Goal: Task Accomplishment & Management: Complete application form

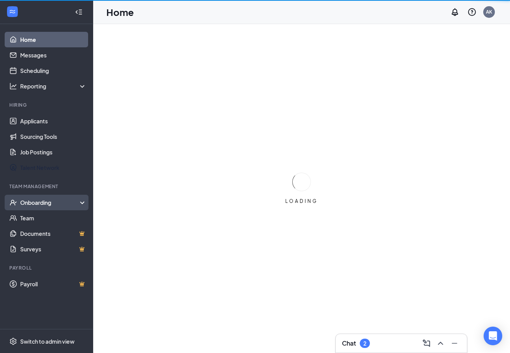
click at [36, 202] on div "Onboarding" at bounding box center [50, 203] width 60 height 8
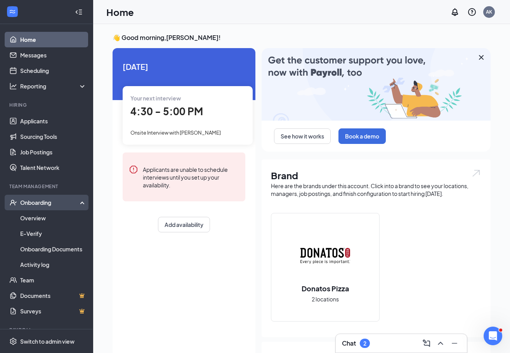
click at [21, 204] on div "Onboarding" at bounding box center [50, 203] width 60 height 8
click at [28, 201] on div "Onboarding" at bounding box center [50, 203] width 60 height 8
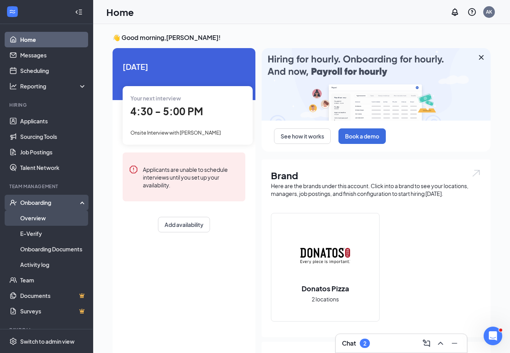
click at [33, 218] on link "Overview" at bounding box center [53, 218] width 66 height 16
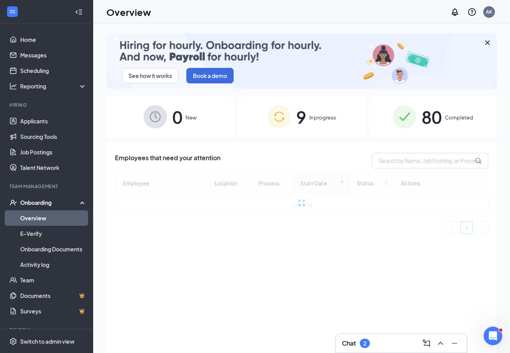
click at [321, 124] on div "9 In progress" at bounding box center [302, 117] width 128 height 41
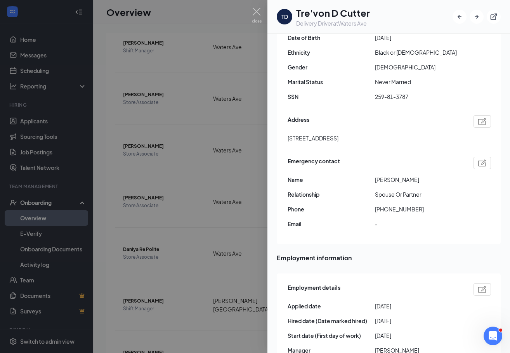
scroll to position [272, 0]
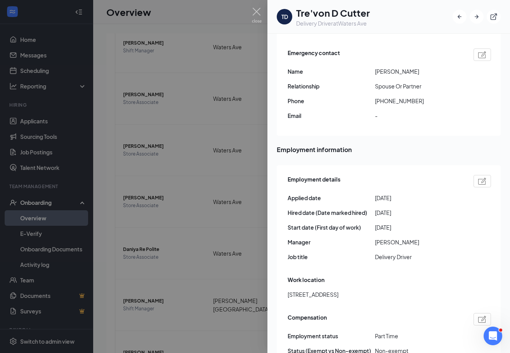
click at [168, 123] on div at bounding box center [255, 176] width 510 height 353
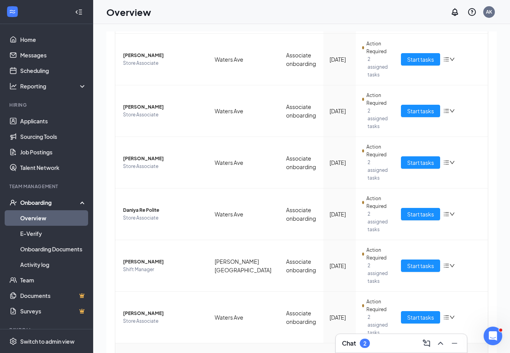
scroll to position [35, 0]
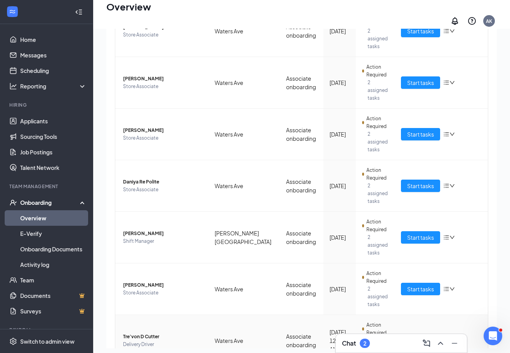
click at [409, 335] on button "Start tasks" at bounding box center [420, 341] width 39 height 12
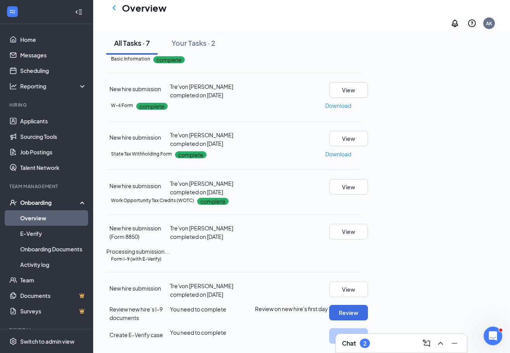
scroll to position [155, 0]
click at [368, 305] on button "Review" at bounding box center [348, 313] width 39 height 16
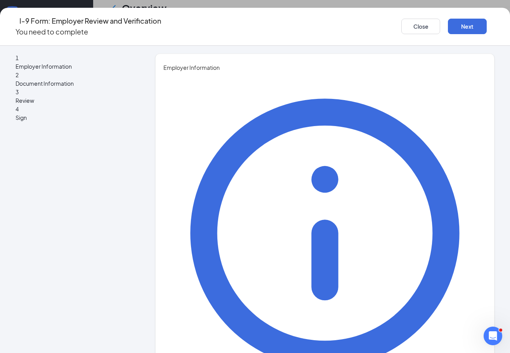
drag, startPoint x: 257, startPoint y: 127, endPoint x: 380, endPoint y: 184, distance: 135.8
type input "[PERSON_NAME]"
type input "bass"
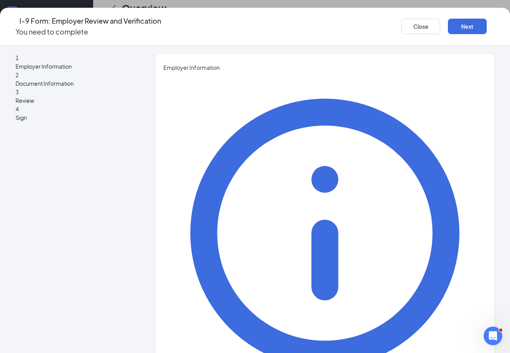
type input "General Manager"
type input "[EMAIL_ADDRESS][DOMAIN_NAME]"
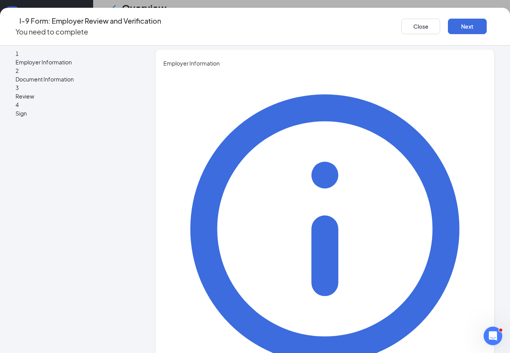
scroll to position [5, 0]
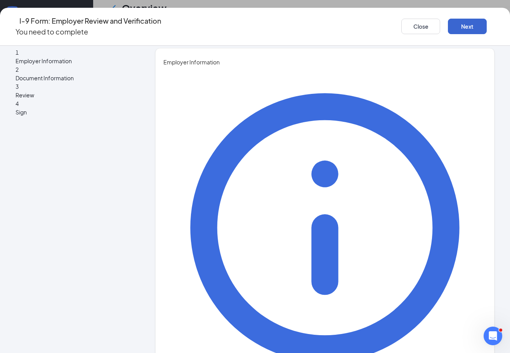
type input "9126586042"
click at [460, 24] on button "Next" at bounding box center [467, 27] width 39 height 16
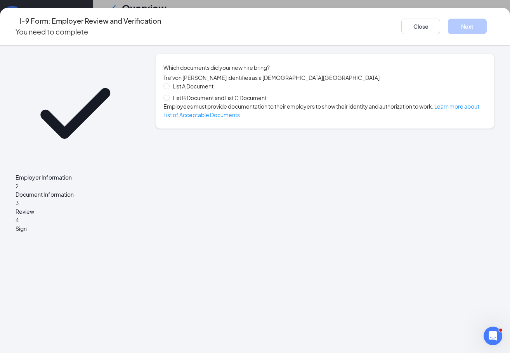
click at [194, 100] on span "List B Document and List C Document" at bounding box center [220, 98] width 100 height 9
click at [169, 100] on input "List B Document and List C Document" at bounding box center [165, 97] width 5 height 5
radio input "true"
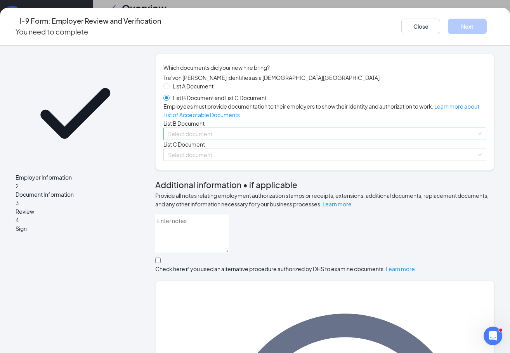
click at [235, 140] on input "search" at bounding box center [322, 134] width 308 height 12
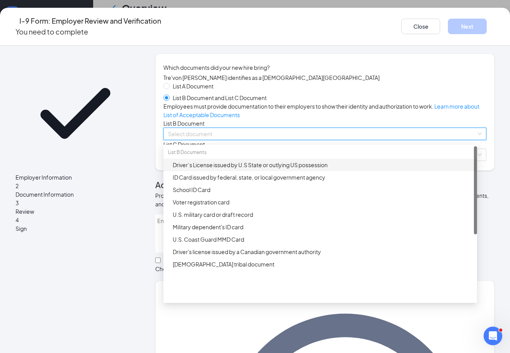
click at [190, 169] on div "Driver’s License issued by U.S State or outlying US possession" at bounding box center [323, 165] width 300 height 9
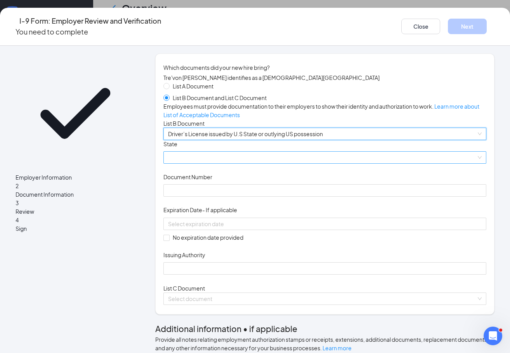
click at [209, 163] on span at bounding box center [325, 158] width 314 height 12
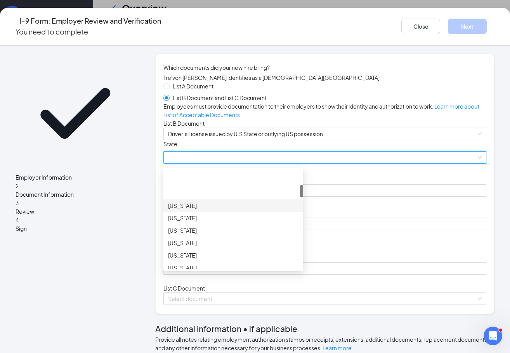
scroll to position [155, 0]
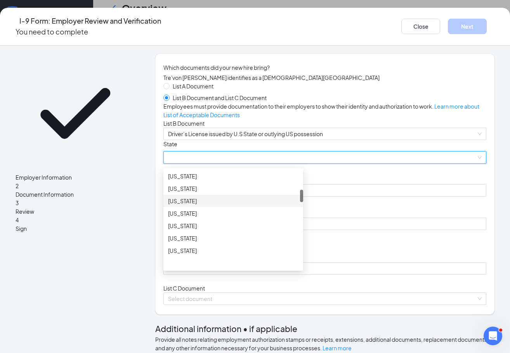
click at [194, 205] on div "[US_STATE]" at bounding box center [233, 201] width 130 height 9
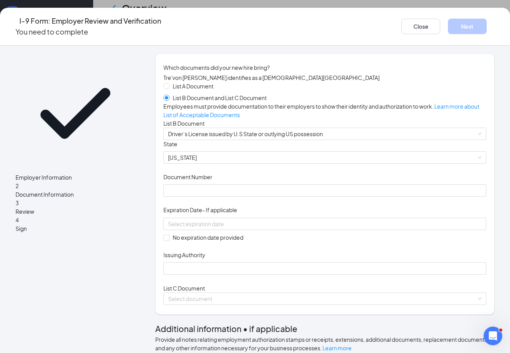
click at [222, 184] on div "Document Number" at bounding box center [324, 178] width 323 height 11
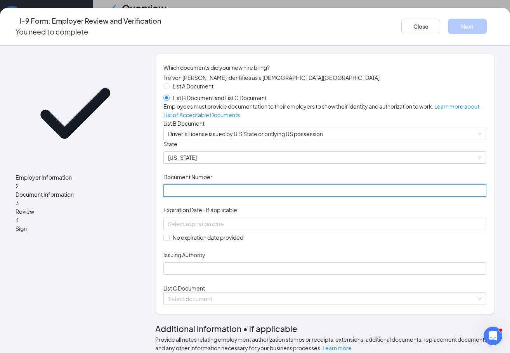
click at [222, 197] on input "Document Number" at bounding box center [324, 190] width 323 height 12
type input "054855705"
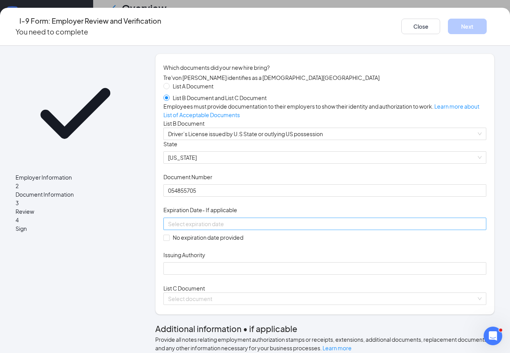
click at [269, 230] on div at bounding box center [324, 224] width 323 height 12
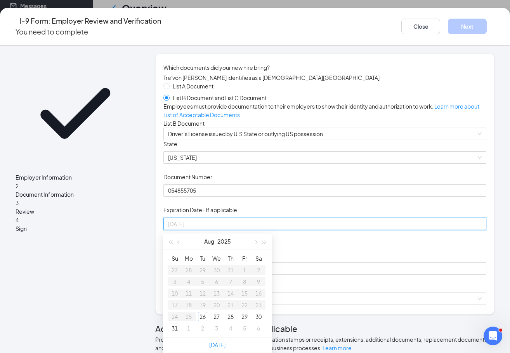
type input "[DATE]"
click at [222, 234] on button "2025" at bounding box center [224, 242] width 14 height 16
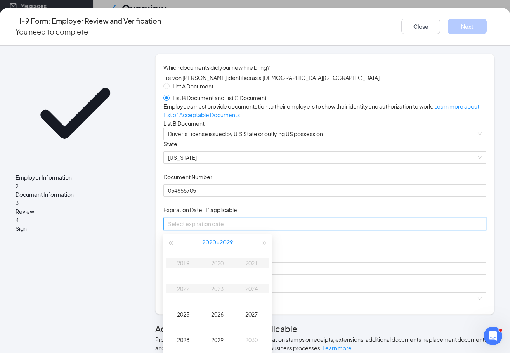
click at [203, 234] on button "[DATE] - [DATE]" at bounding box center [217, 242] width 31 height 16
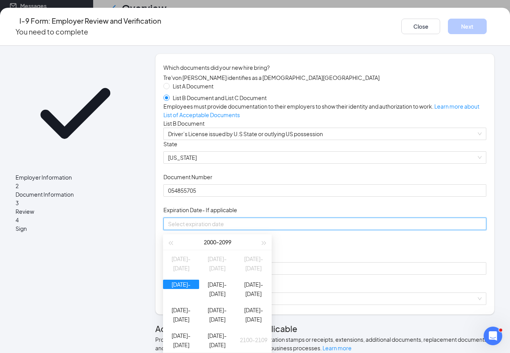
click at [191, 250] on table "[DATE]-[DATE] [DATE]-[DATE] [DATE]-[DATE] [DATE]-[DATE] [DATE]-[DATE] [DATE]-[D…" at bounding box center [217, 301] width 109 height 102
type input "[DATE]"
click at [257, 250] on table "[DATE]-[DATE] [DATE]-[DATE] [DATE]-[DATE] [DATE]-[DATE] [DATE]-[DATE] [DATE]-[D…" at bounding box center [217, 301] width 109 height 102
click at [169, 234] on button "button" at bounding box center [170, 242] width 9 height 16
click at [187, 250] on table "[DATE]-[DATE] [DATE]-[DATE] [DATE]-[DATE] [DATE]-[DATE] [DATE]-[DATE] [DATE]-[D…" at bounding box center [217, 301] width 109 height 102
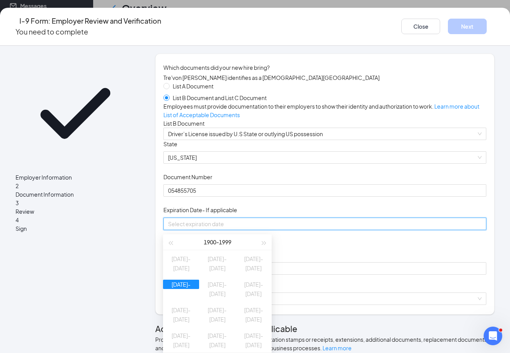
click at [187, 250] on table "[DATE]-[DATE] [DATE]-[DATE] [DATE]-[DATE] [DATE]-[DATE] [DATE]-[DATE] [DATE]-[D…" at bounding box center [217, 301] width 109 height 102
click at [369, 226] on div "Document Title Driver’s License issued by U.S State or outlying US possession S…" at bounding box center [324, 207] width 323 height 135
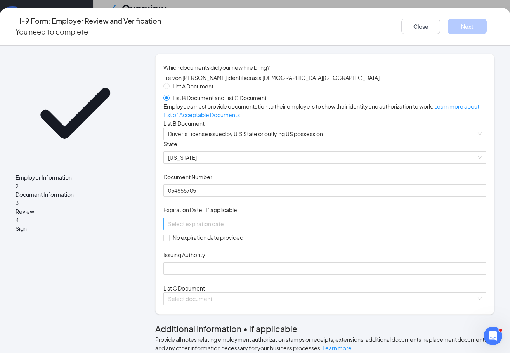
click at [294, 228] on div at bounding box center [325, 224] width 314 height 9
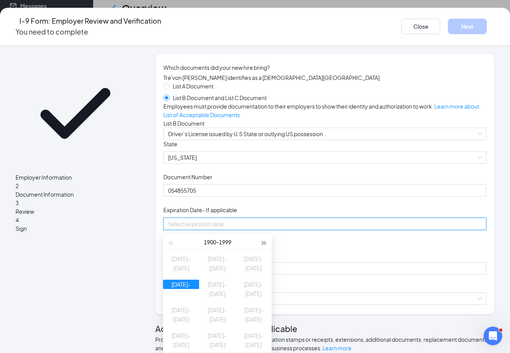
click at [263, 234] on button "button" at bounding box center [264, 242] width 9 height 16
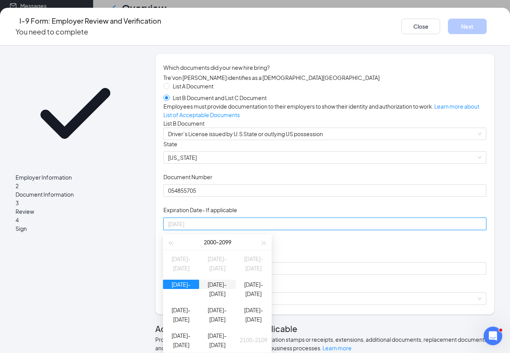
click at [224, 276] on td "[DATE]-[DATE]" at bounding box center [217, 289] width 36 height 26
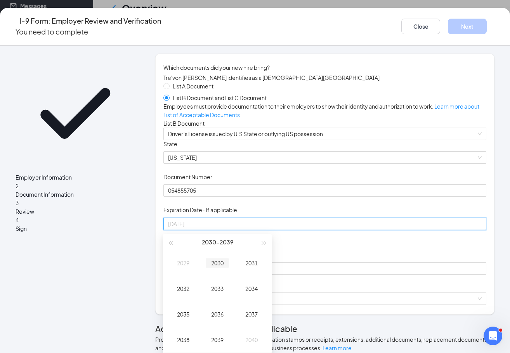
click at [224, 258] on div "2030" at bounding box center [217, 262] width 23 height 9
type input "[DATE]"
click at [213, 335] on div "Nov" at bounding box center [217, 339] width 23 height 9
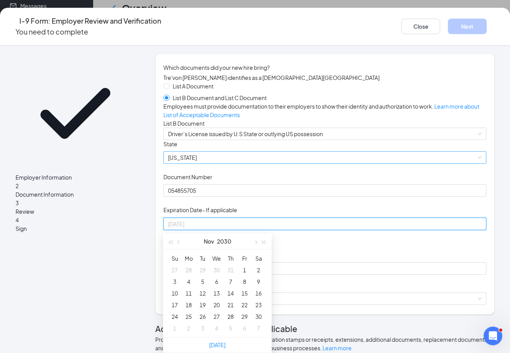
type input "[DATE]"
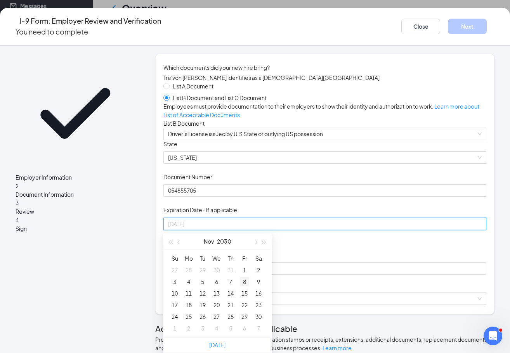
type input "[DATE]"
click at [245, 277] on div "8" at bounding box center [244, 281] width 9 height 9
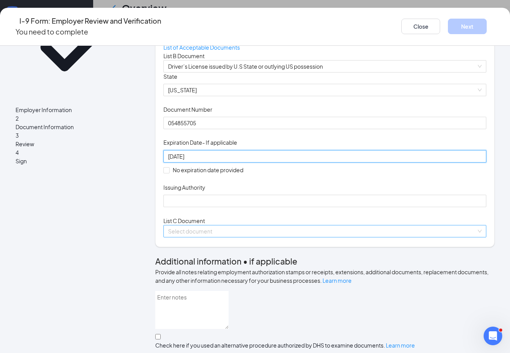
scroll to position [78, 0]
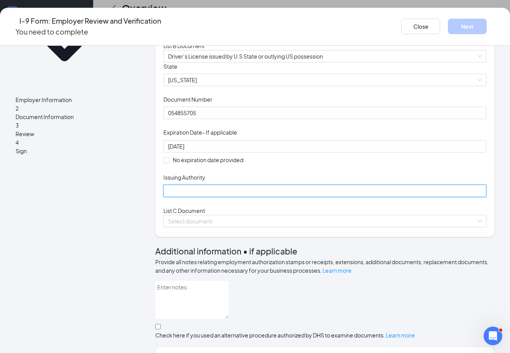
click at [204, 197] on input "Issuing Authority" at bounding box center [324, 191] width 323 height 12
type input "GA"
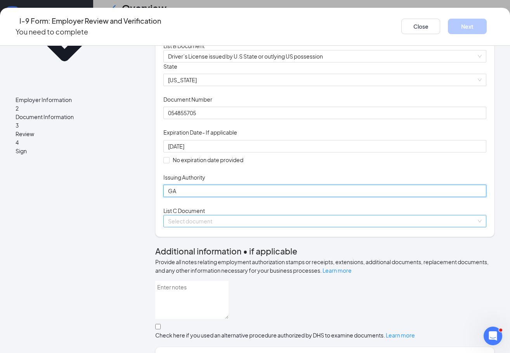
click at [199, 227] on span at bounding box center [322, 221] width 308 height 12
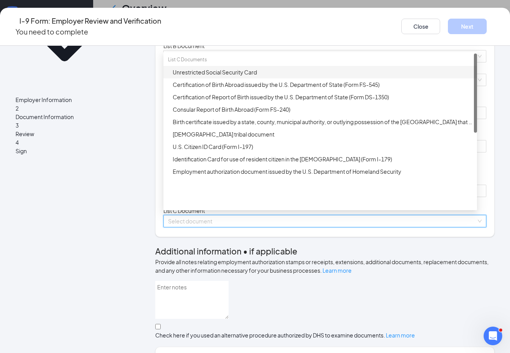
click at [215, 76] on div "Unrestricted Social Security Card" at bounding box center [323, 72] width 300 height 9
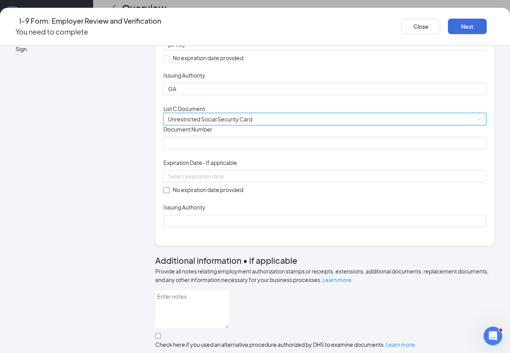
scroll to position [194, 0]
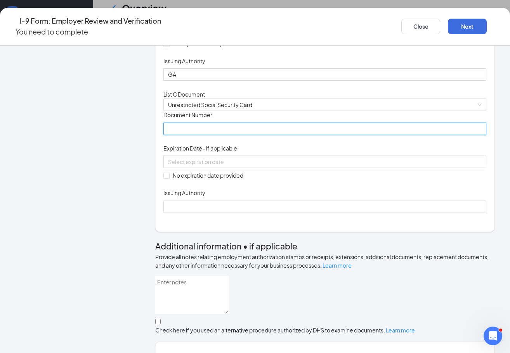
click at [247, 135] on input "Document Number" at bounding box center [324, 129] width 323 height 12
type input "259813787"
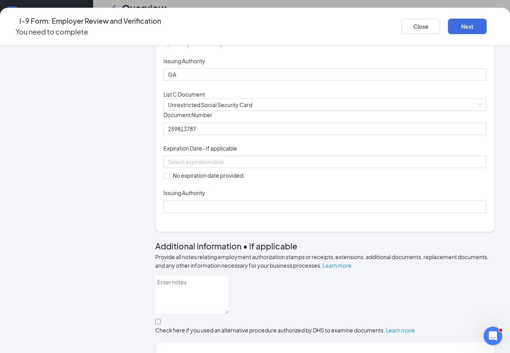
click at [202, 213] on div "Document Title Unrestricted Social Security Card Document Number 259813787 Expi…" at bounding box center [324, 162] width 323 height 102
click at [195, 180] on div "No expiration date provided" at bounding box center [324, 168] width 323 height 24
click at [185, 213] on div "Document Title Unrestricted Social Security Card Document Number 259813787 Expi…" at bounding box center [324, 162] width 323 height 102
click at [184, 180] on div "No expiration date provided" at bounding box center [324, 168] width 323 height 24
click at [177, 180] on span "No expiration date provided" at bounding box center [208, 175] width 77 height 9
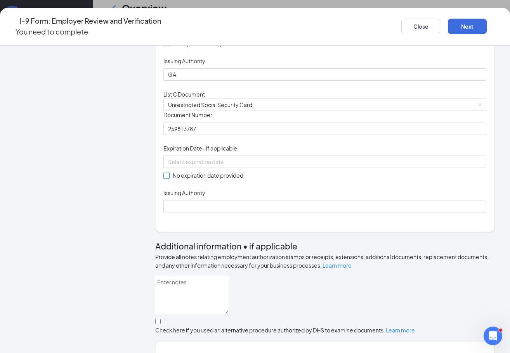
click at [169, 178] on input "No expiration date provided" at bounding box center [165, 175] width 5 height 5
checkbox input "true"
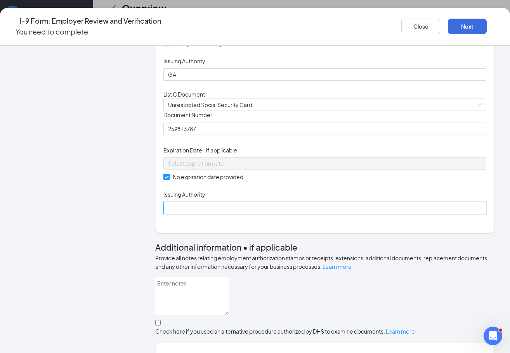
click at [186, 214] on input "Issuing Authority" at bounding box center [324, 208] width 323 height 12
type input "ssa"
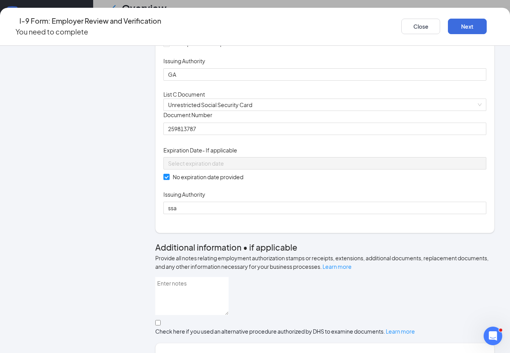
click at [256, 214] on div "Document Title Unrestricted Social Security Card Document Number 259813787 Expi…" at bounding box center [324, 162] width 323 height 103
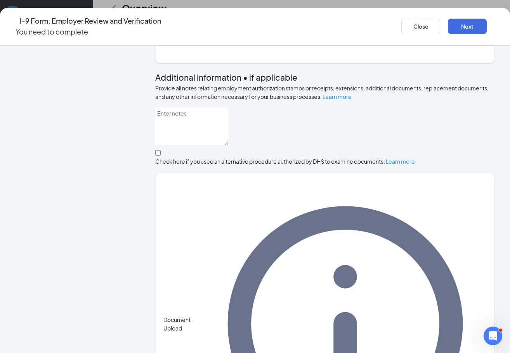
scroll to position [372, 0]
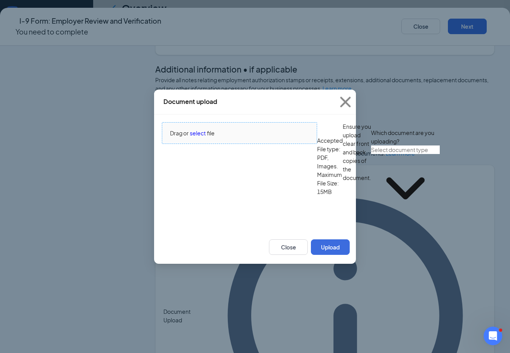
click at [199, 137] on span "select" at bounding box center [198, 133] width 16 height 9
click at [371, 154] on input "text" at bounding box center [405, 150] width 69 height 9
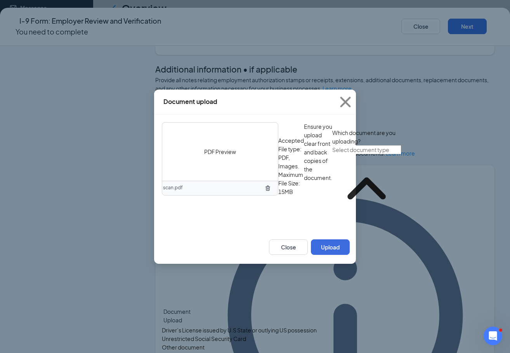
click at [204, 335] on div "Unrestricted Social Security Card" at bounding box center [204, 339] width 84 height 9
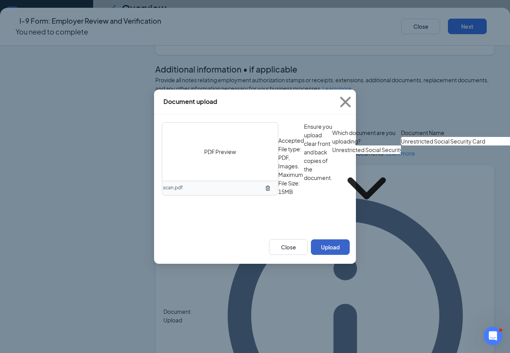
click at [328, 255] on button "Upload" at bounding box center [330, 247] width 39 height 16
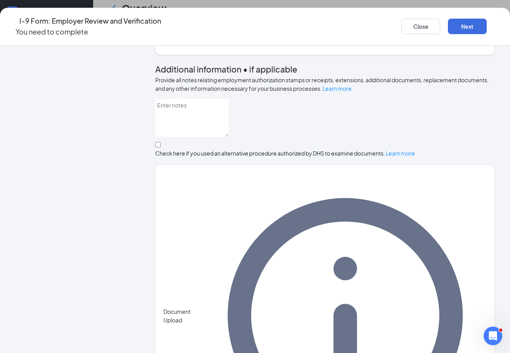
scroll to position [445, 0]
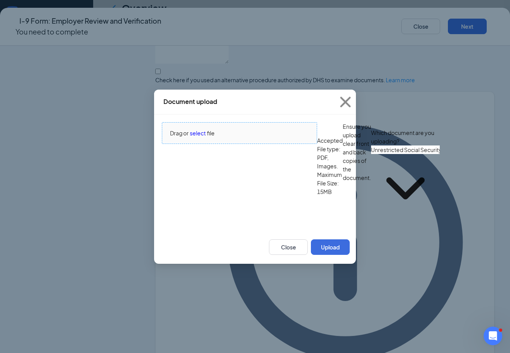
click at [204, 144] on span "Drag or select file" at bounding box center [239, 133] width 154 height 21
click at [371, 154] on input "Unrestricted Social Security Card" at bounding box center [405, 150] width 69 height 9
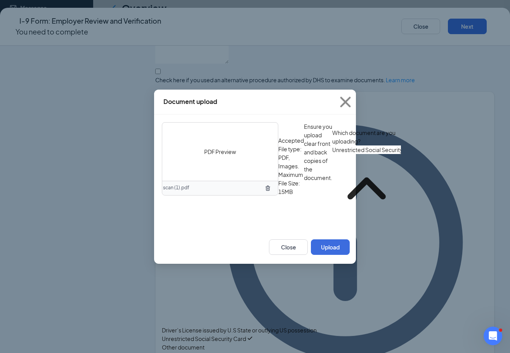
click at [224, 326] on div "Driver’s License issued by U.S State or outlying US possession" at bounding box center [239, 330] width 155 height 9
type input "Driver’s License issued by U.S State or outlying US possession"
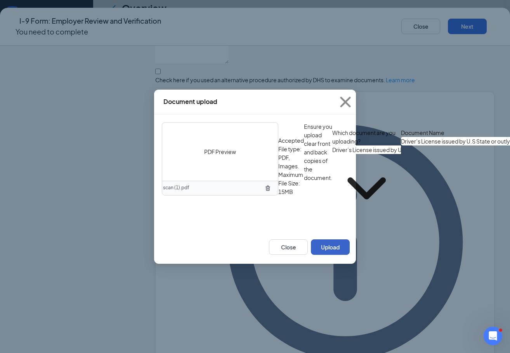
click at [338, 255] on button "Upload" at bounding box center [330, 247] width 39 height 16
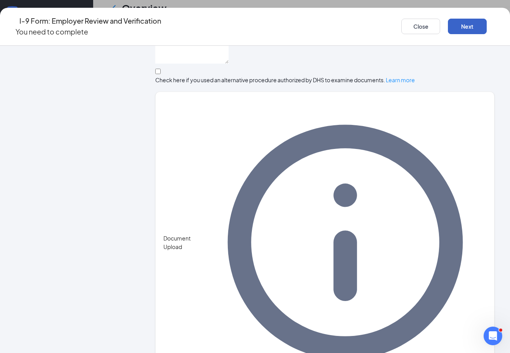
click at [463, 21] on button "Next" at bounding box center [467, 27] width 39 height 16
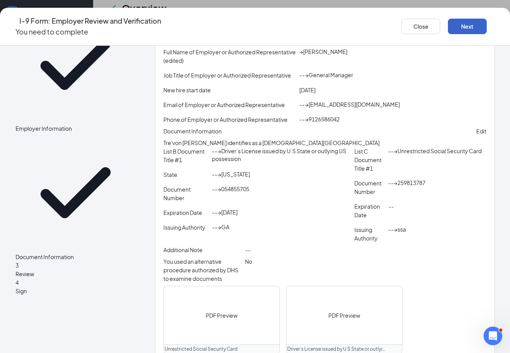
scroll to position [212, 0]
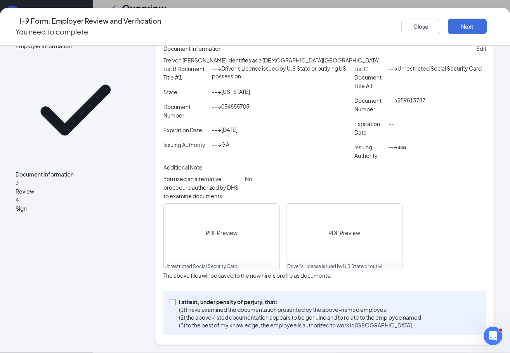
click at [176, 303] on span at bounding box center [173, 302] width 6 height 6
click at [175, 303] on input "I attest, under penalty of [PERSON_NAME], that: (1) I have examined the documen…" at bounding box center [172, 301] width 5 height 5
checkbox input "true"
click at [448, 21] on button "Next" at bounding box center [467, 27] width 39 height 16
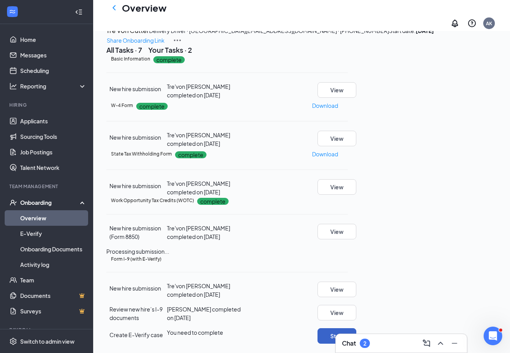
click at [356, 328] on button "Start" at bounding box center [336, 336] width 39 height 16
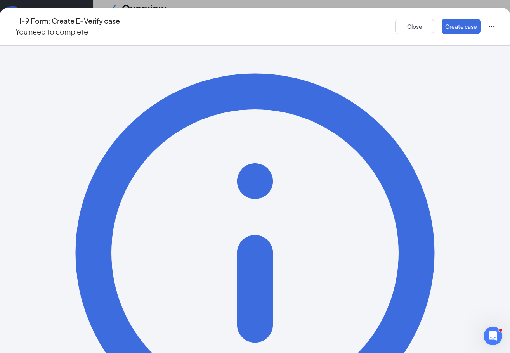
scroll to position [31, 0]
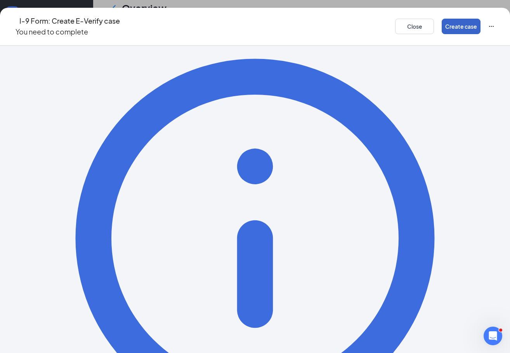
click at [444, 23] on button "Create case" at bounding box center [461, 27] width 39 height 16
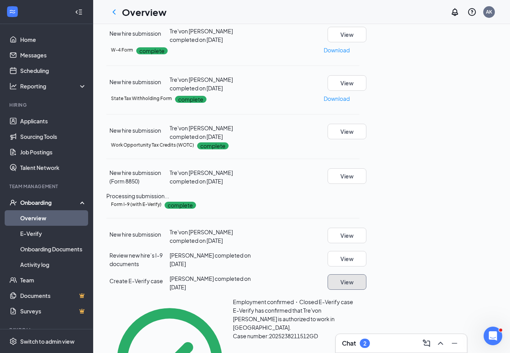
scroll to position [0, 0]
